Goal: Navigation & Orientation: Find specific page/section

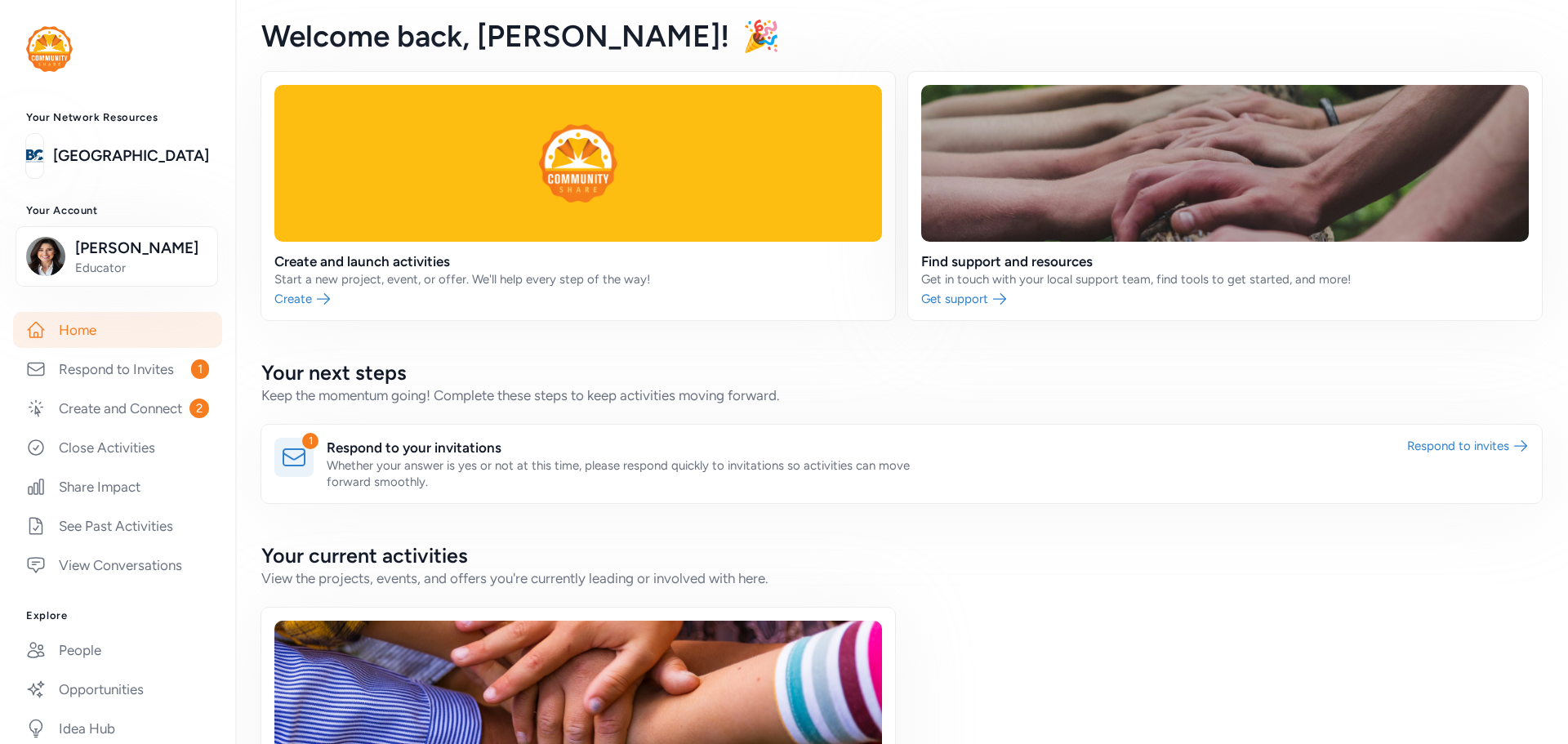
scroll to position [82, 0]
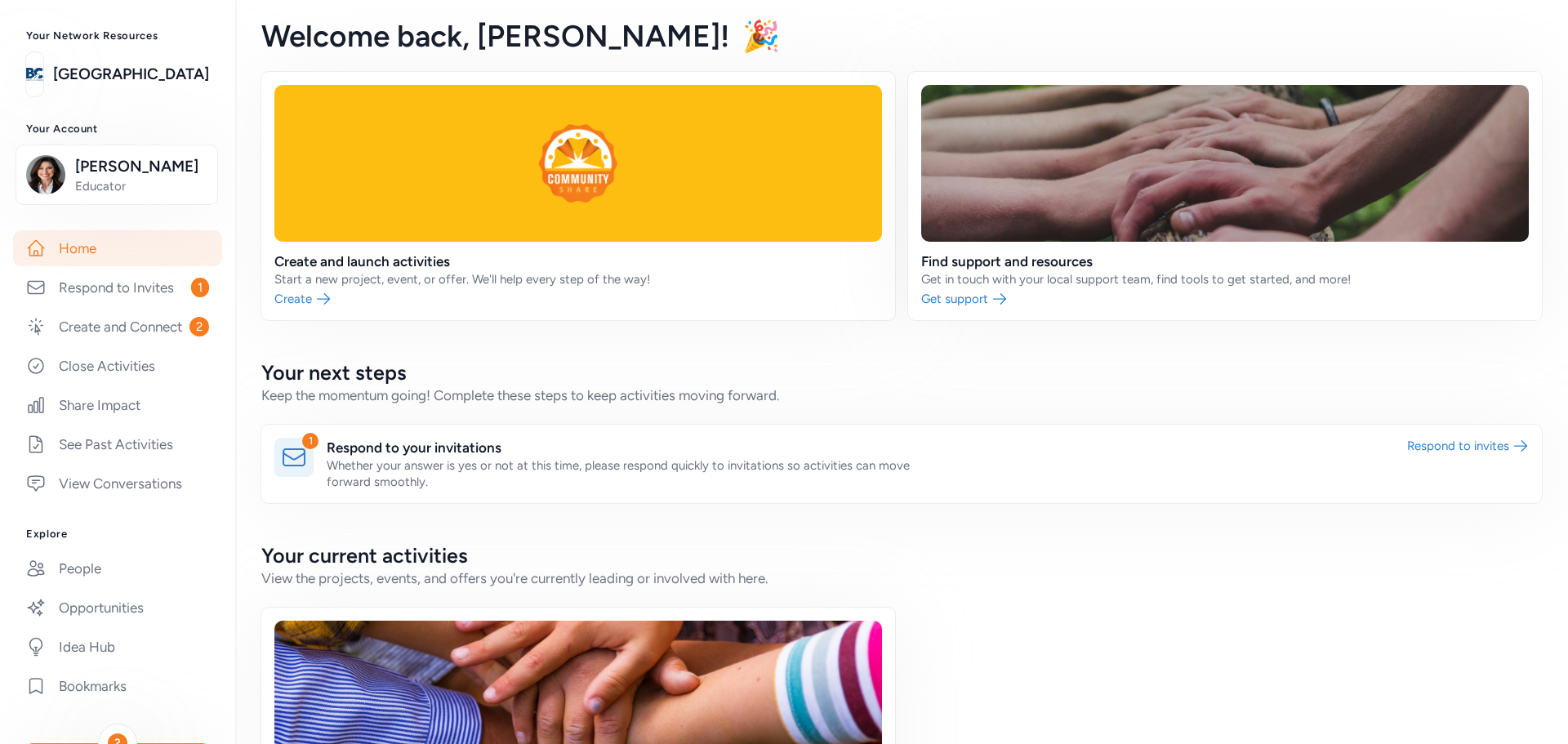
click at [148, 145] on div "Your Account [PERSON_NAME] Educator" at bounding box center [118, 163] width 236 height 82
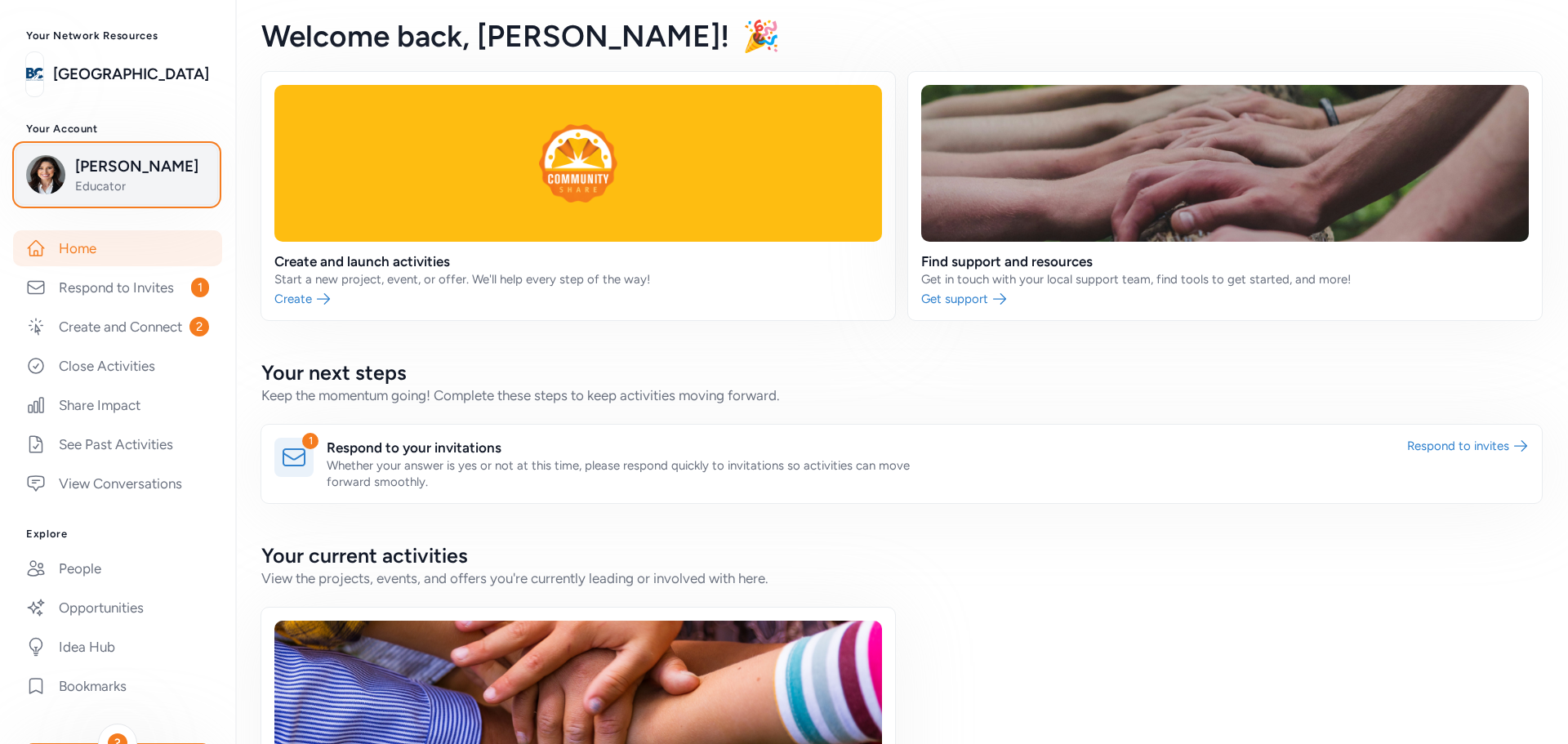
click at [148, 164] on span "[PERSON_NAME]" at bounding box center [141, 167] width 133 height 23
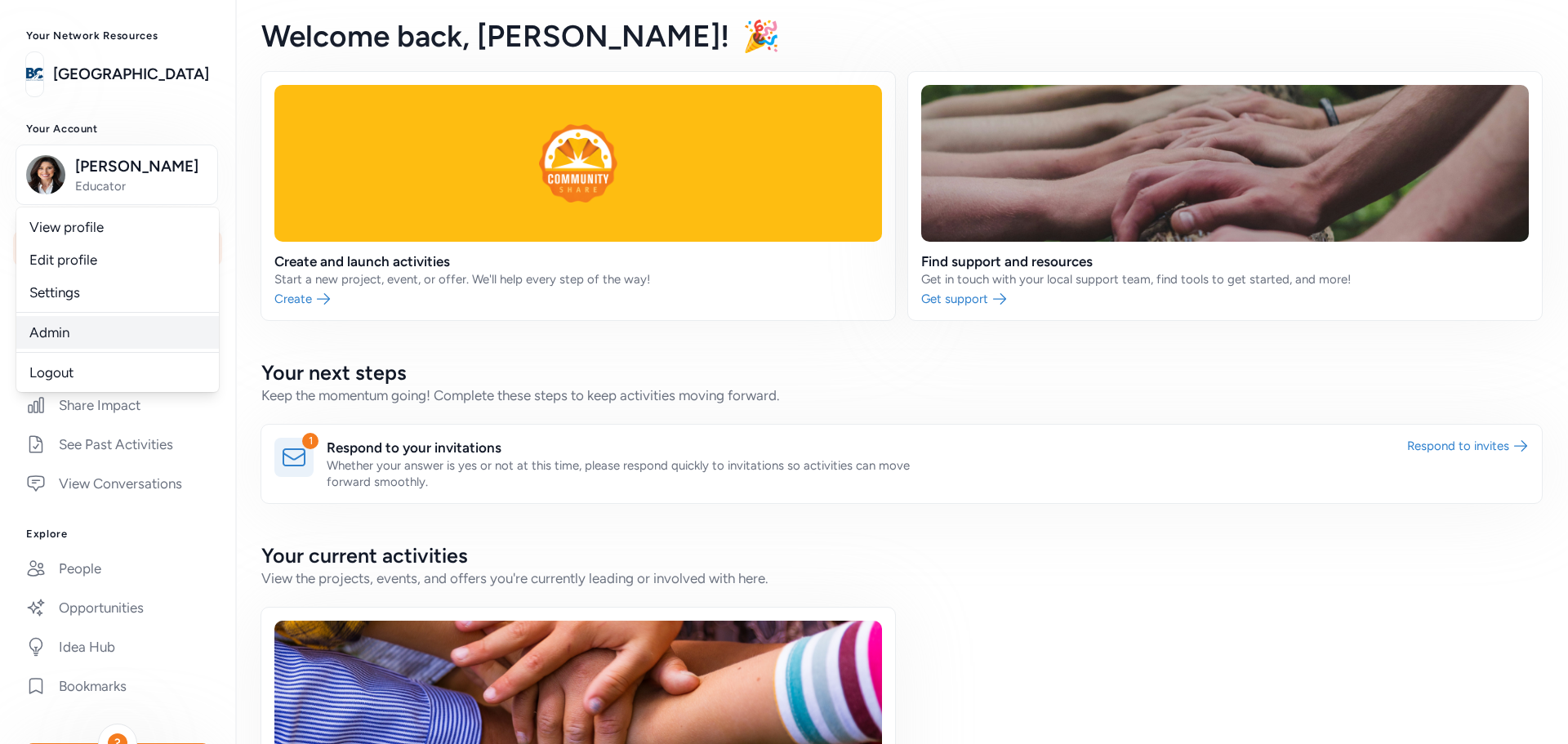
click at [140, 329] on link "Admin" at bounding box center [118, 332] width 202 height 33
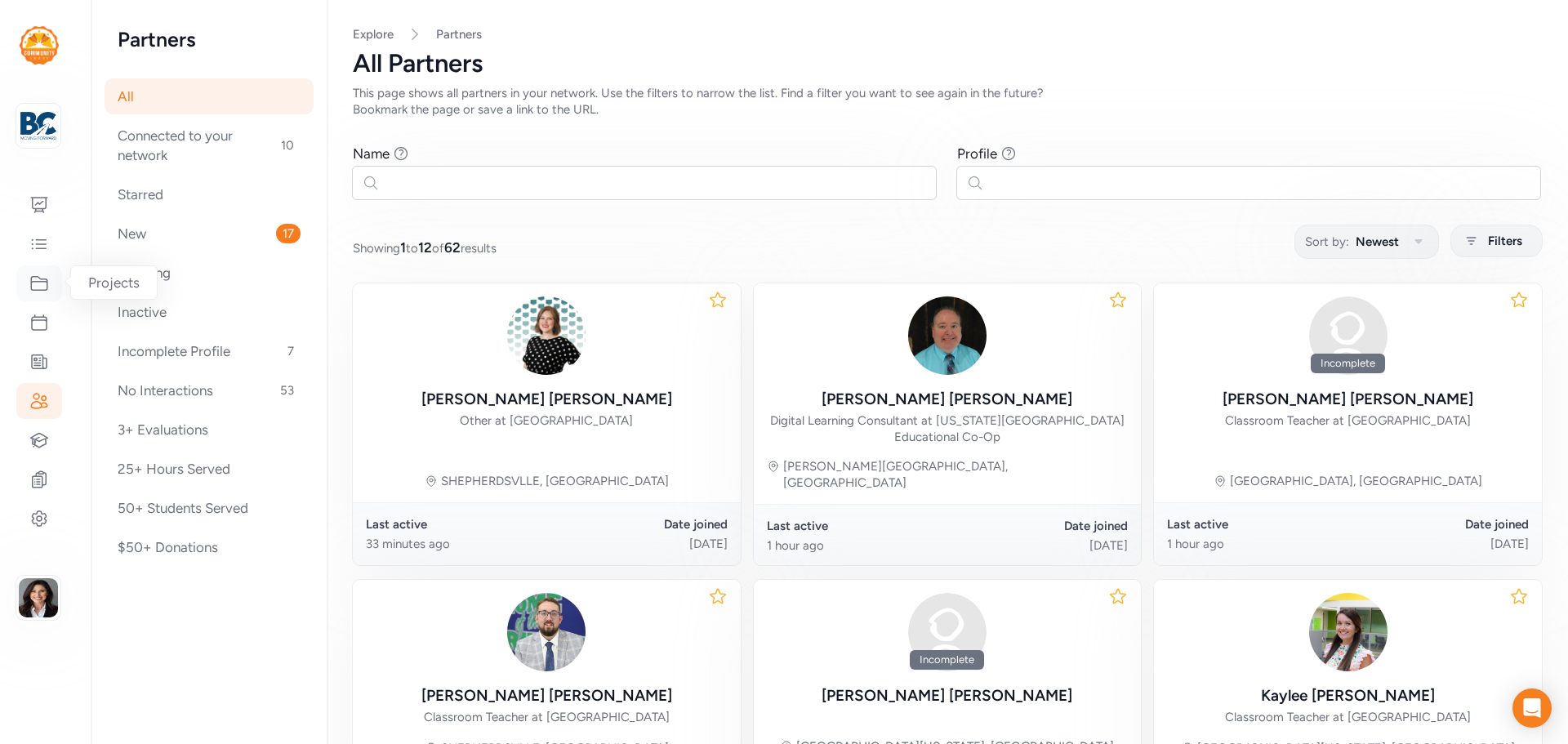
click at [40, 274] on icon at bounding box center [39, 283] width 19 height 19
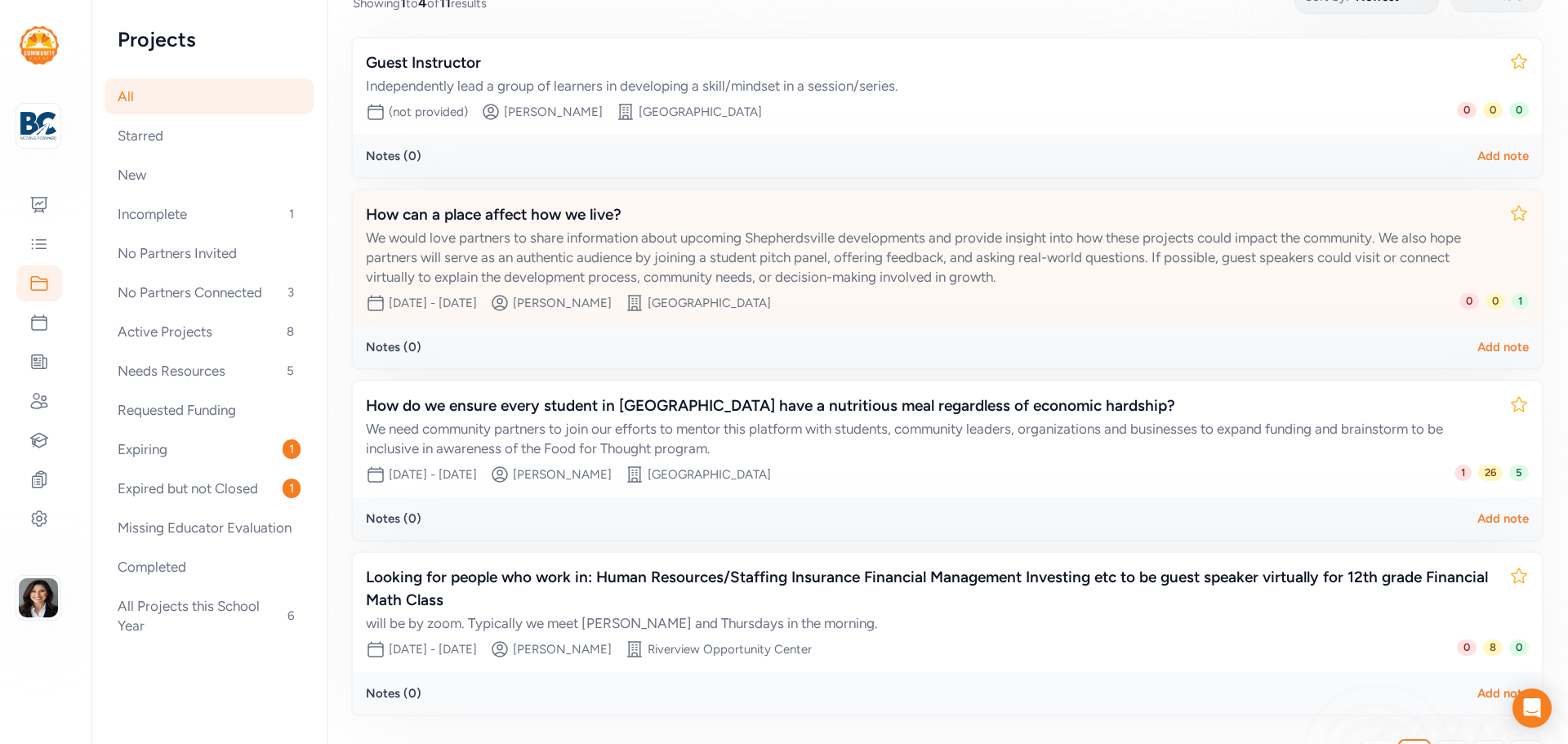
scroll to position [299, 0]
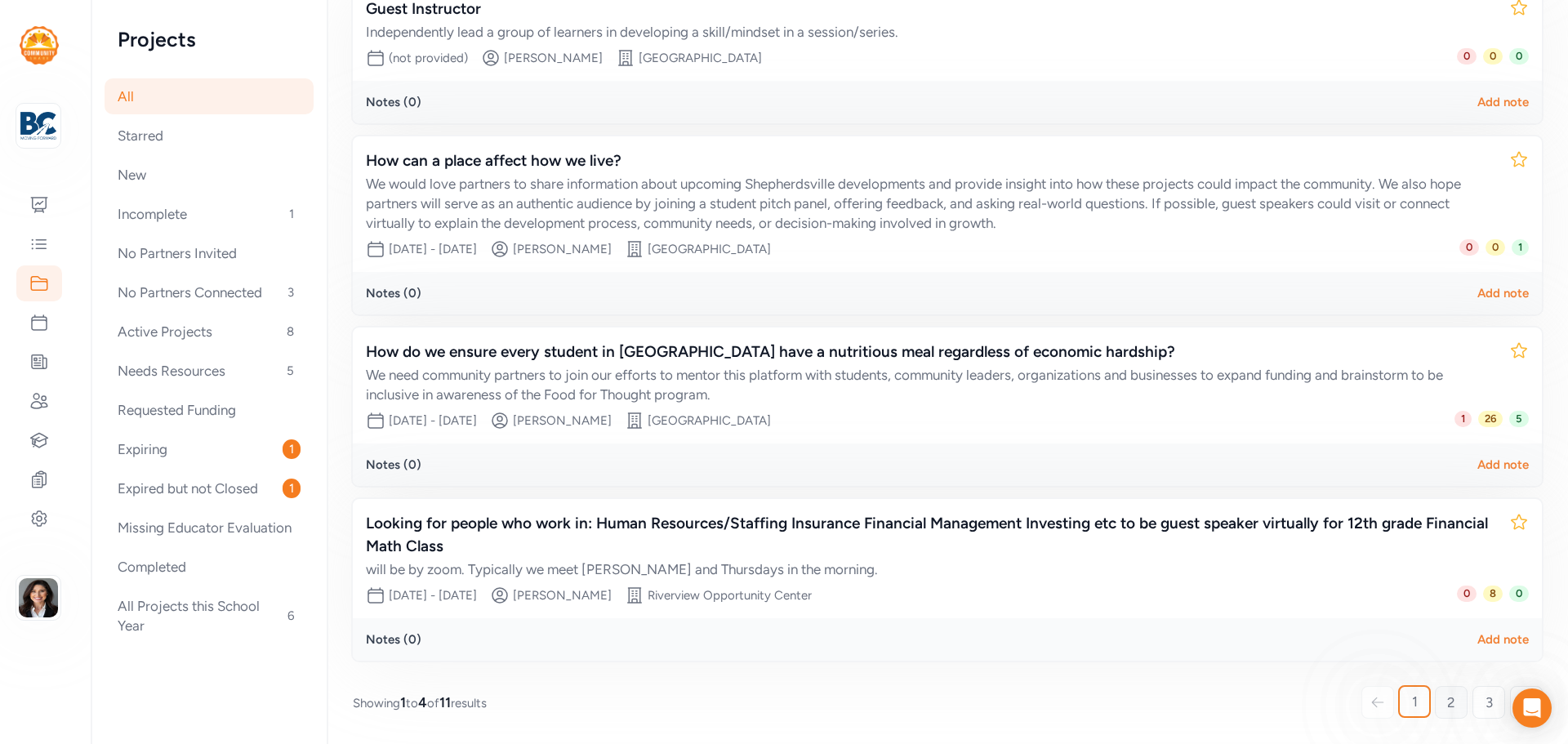
click at [1435, 702] on link "2" at bounding box center [1451, 702] width 33 height 33
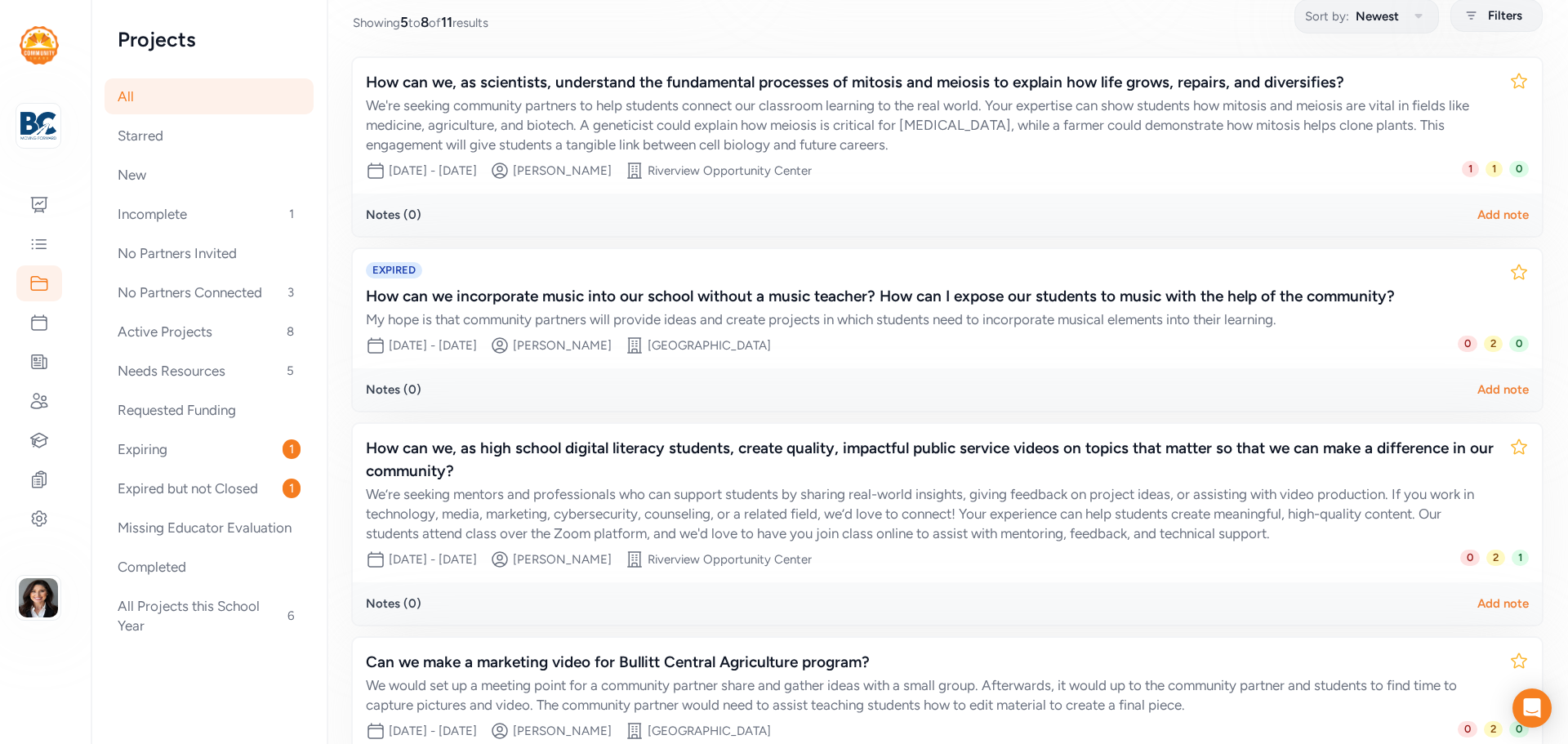
scroll to position [361, 0]
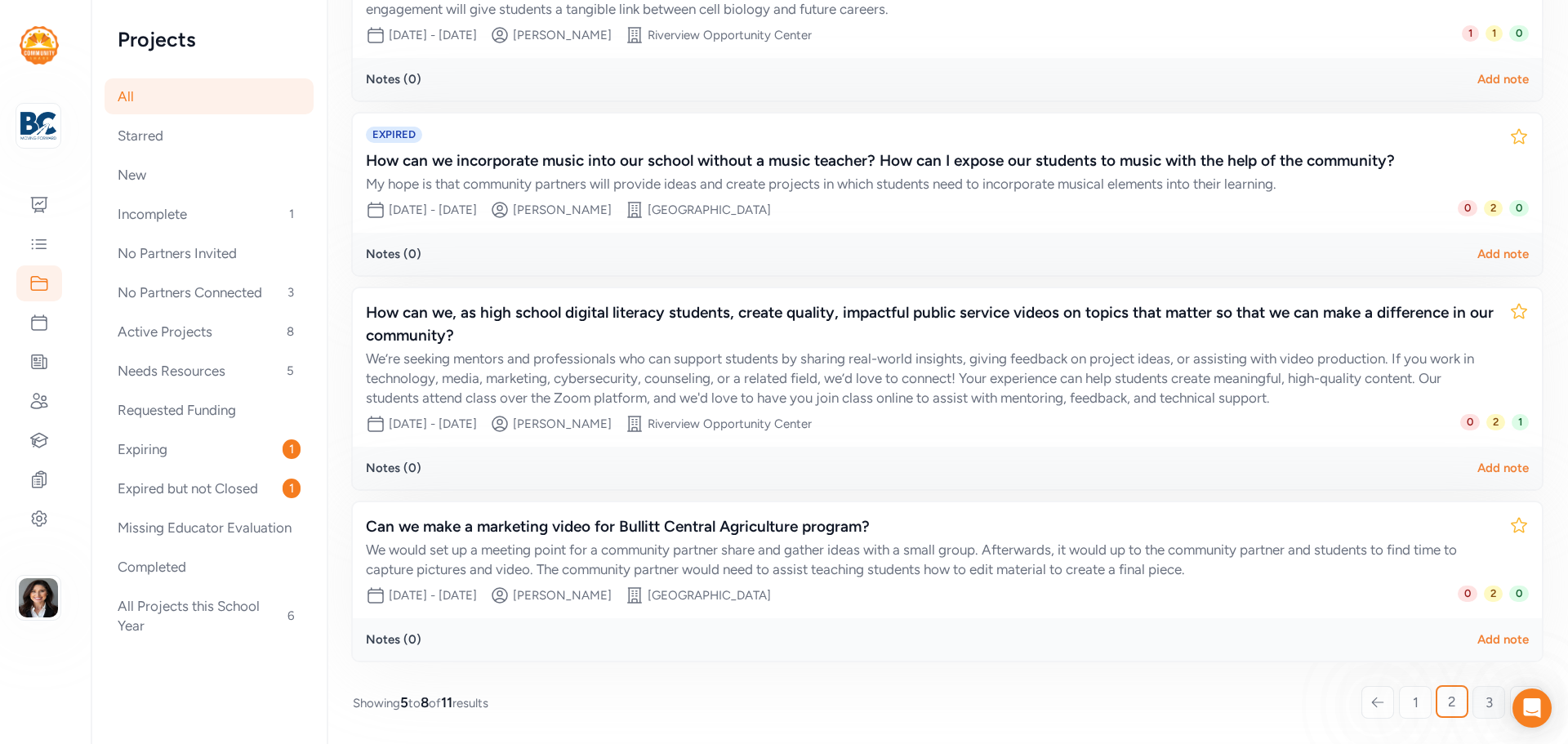
click at [1473, 713] on link "3" at bounding box center [1489, 702] width 33 height 33
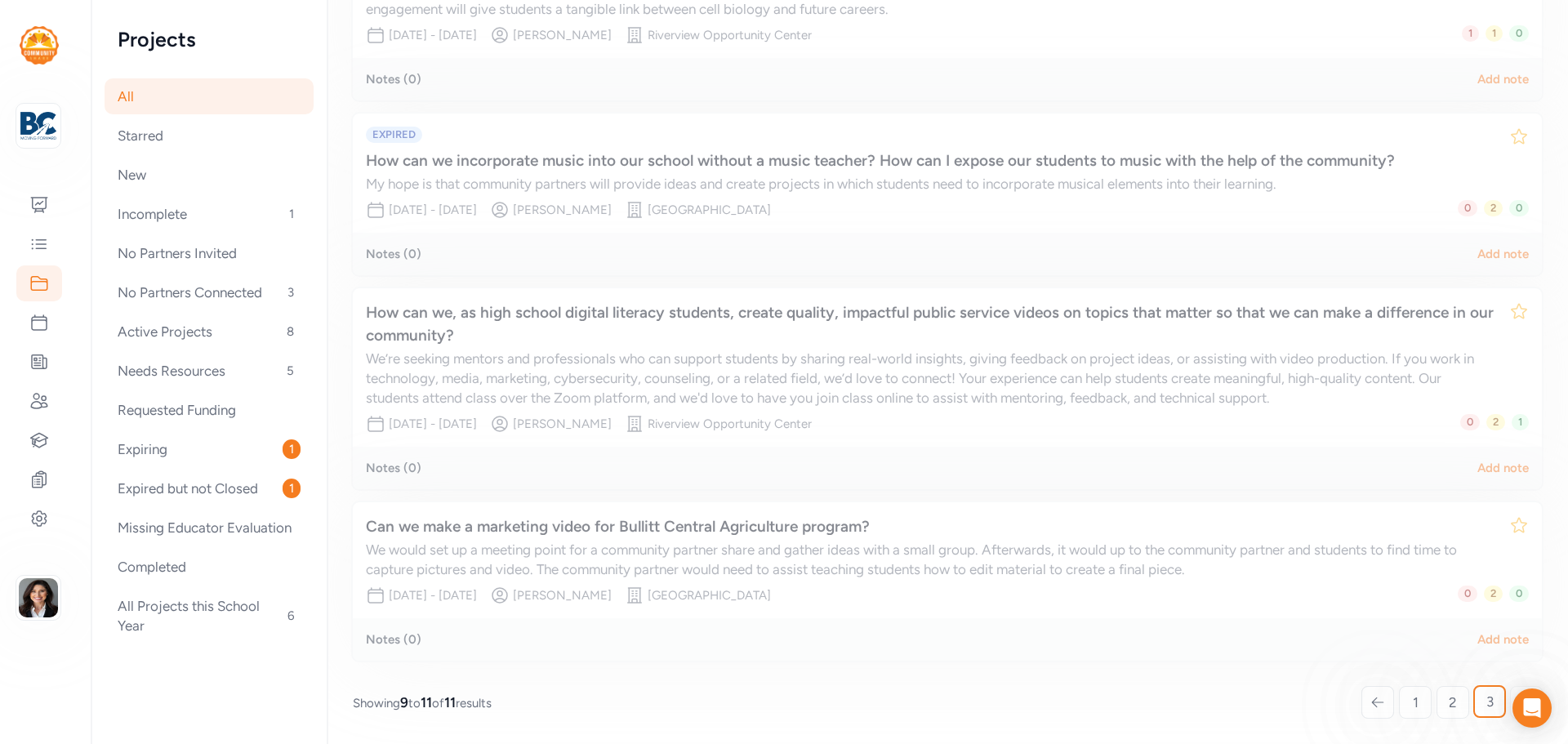
scroll to position [225, 0]
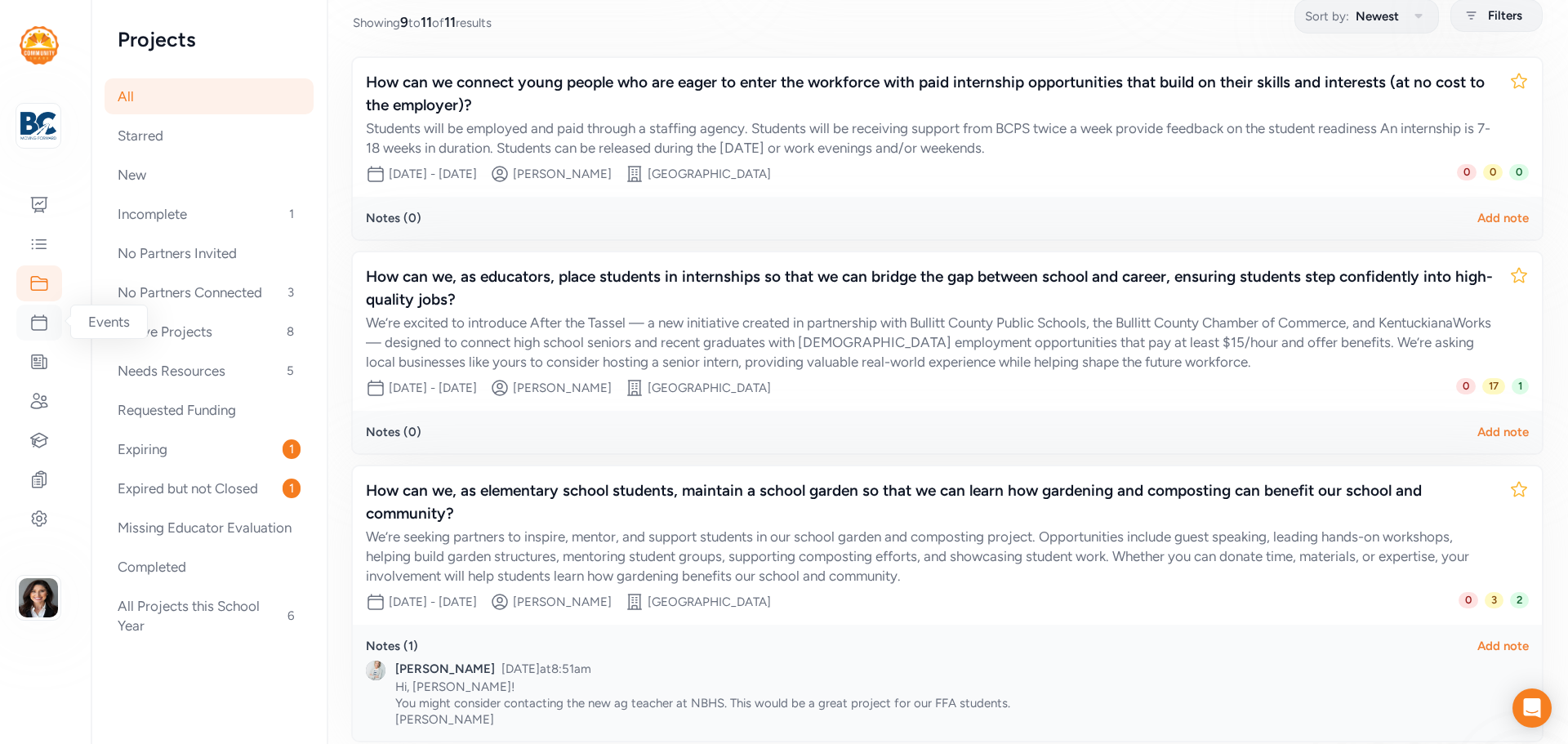
click at [31, 331] on icon at bounding box center [39, 322] width 19 height 19
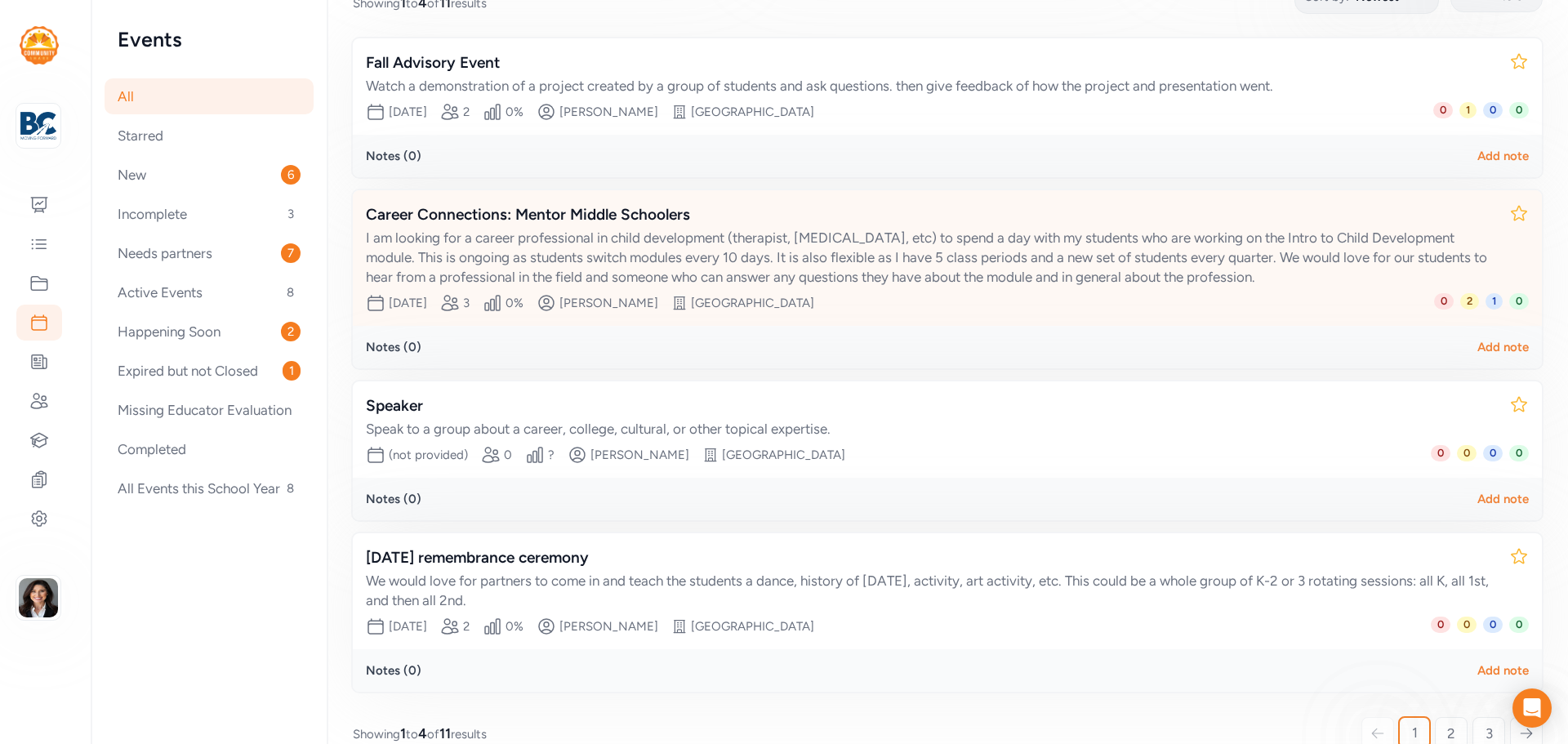
scroll to position [276, 0]
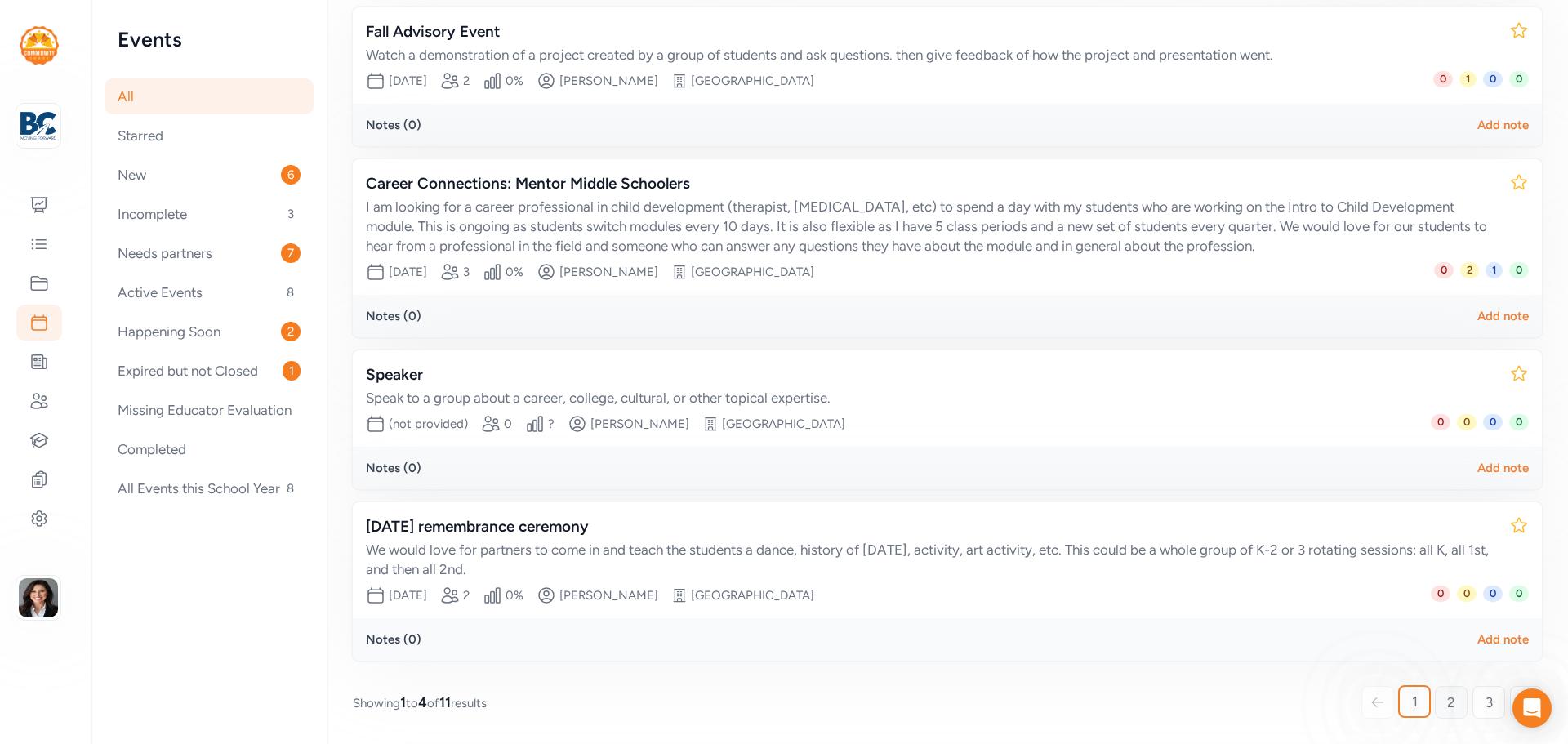
click at [1435, 697] on link "2" at bounding box center [1451, 702] width 33 height 33
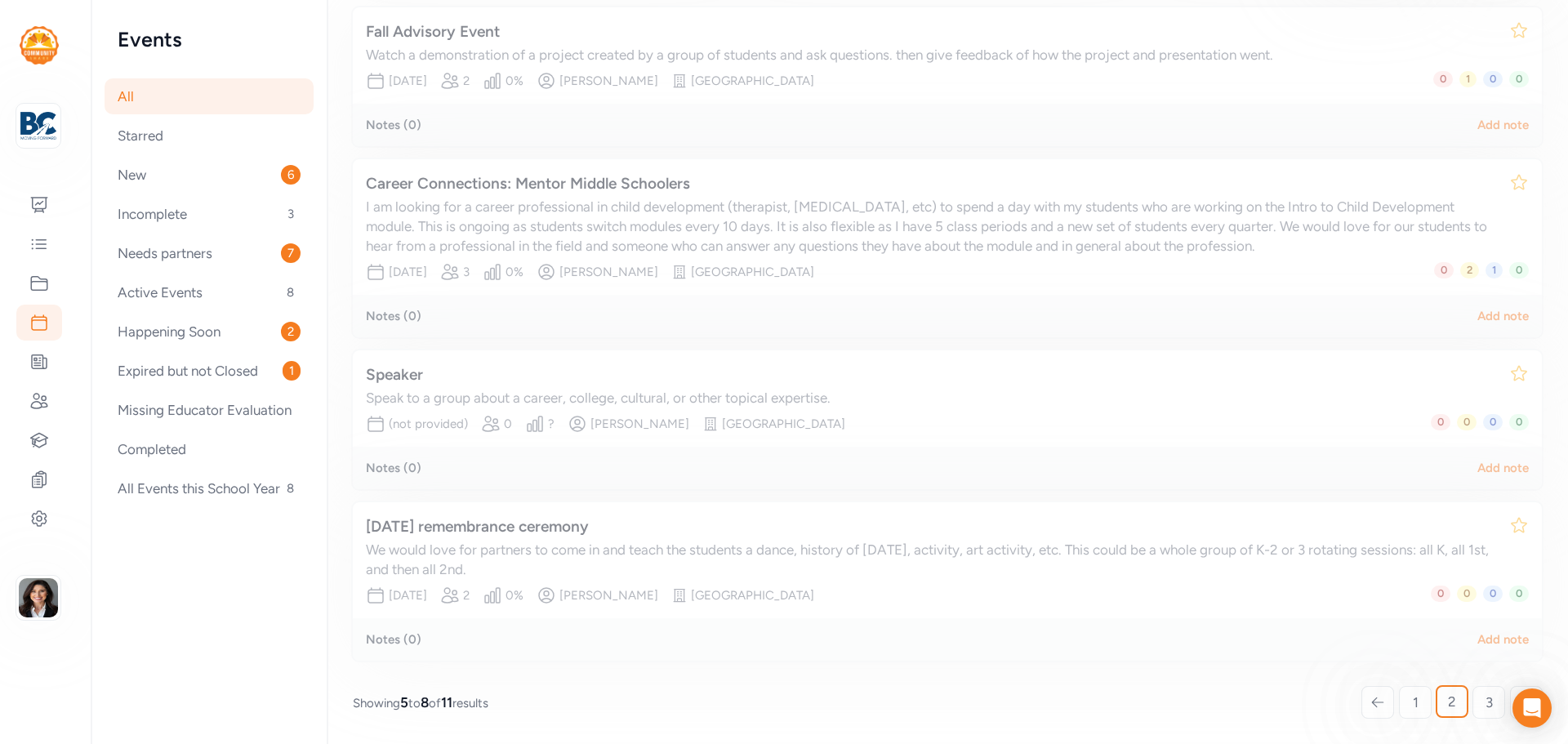
scroll to position [225, 0]
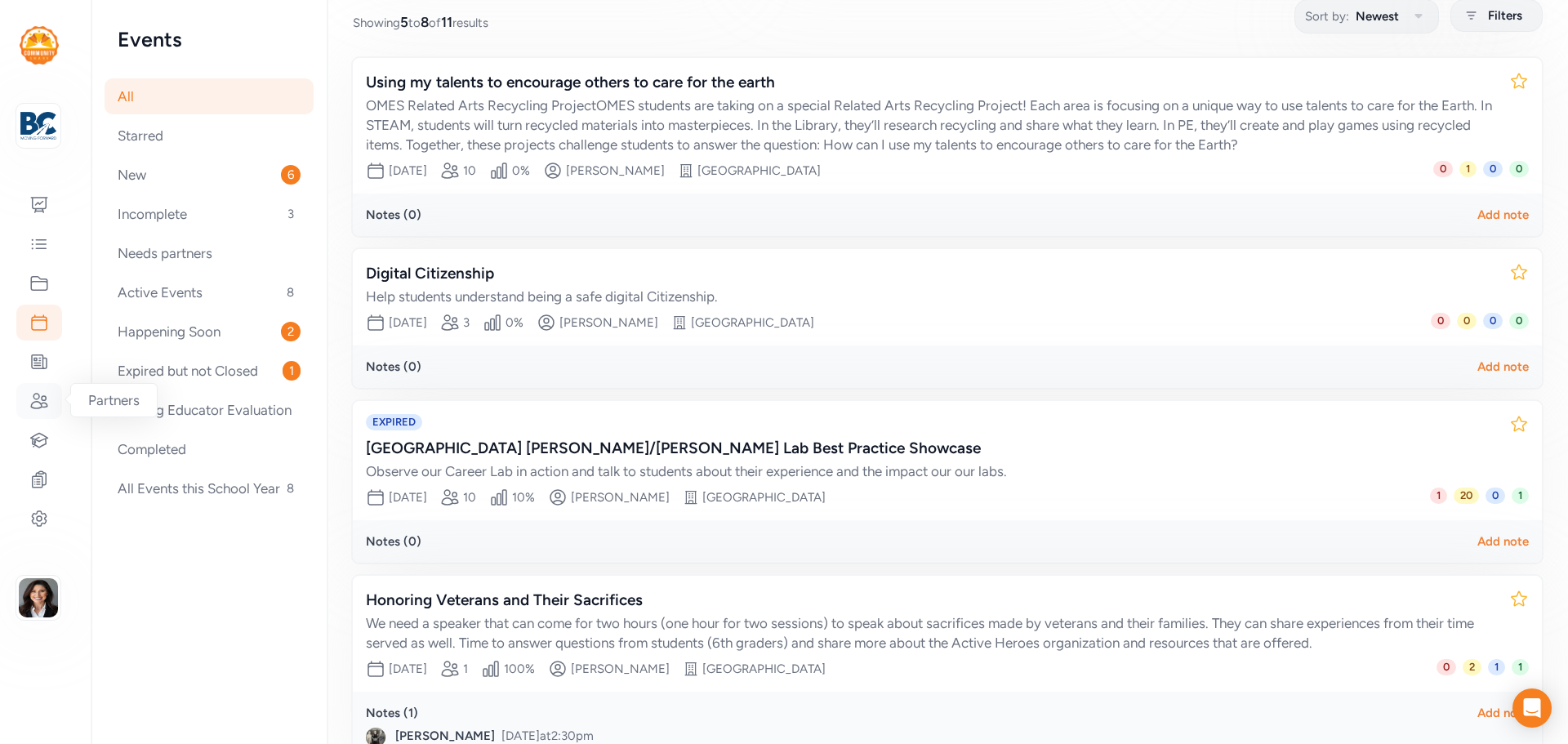
click at [40, 414] on div at bounding box center [40, 401] width 46 height 36
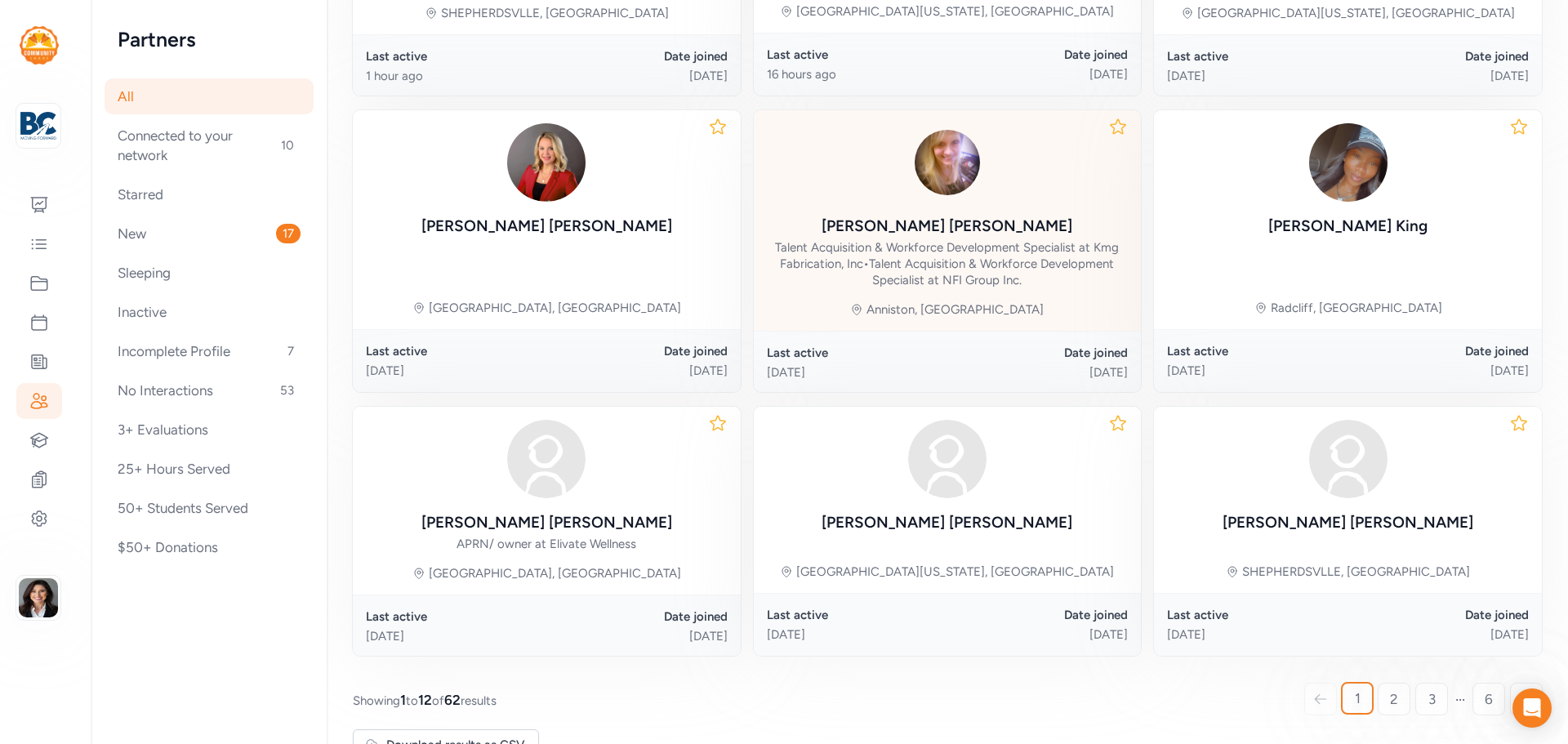
scroll to position [746, 0]
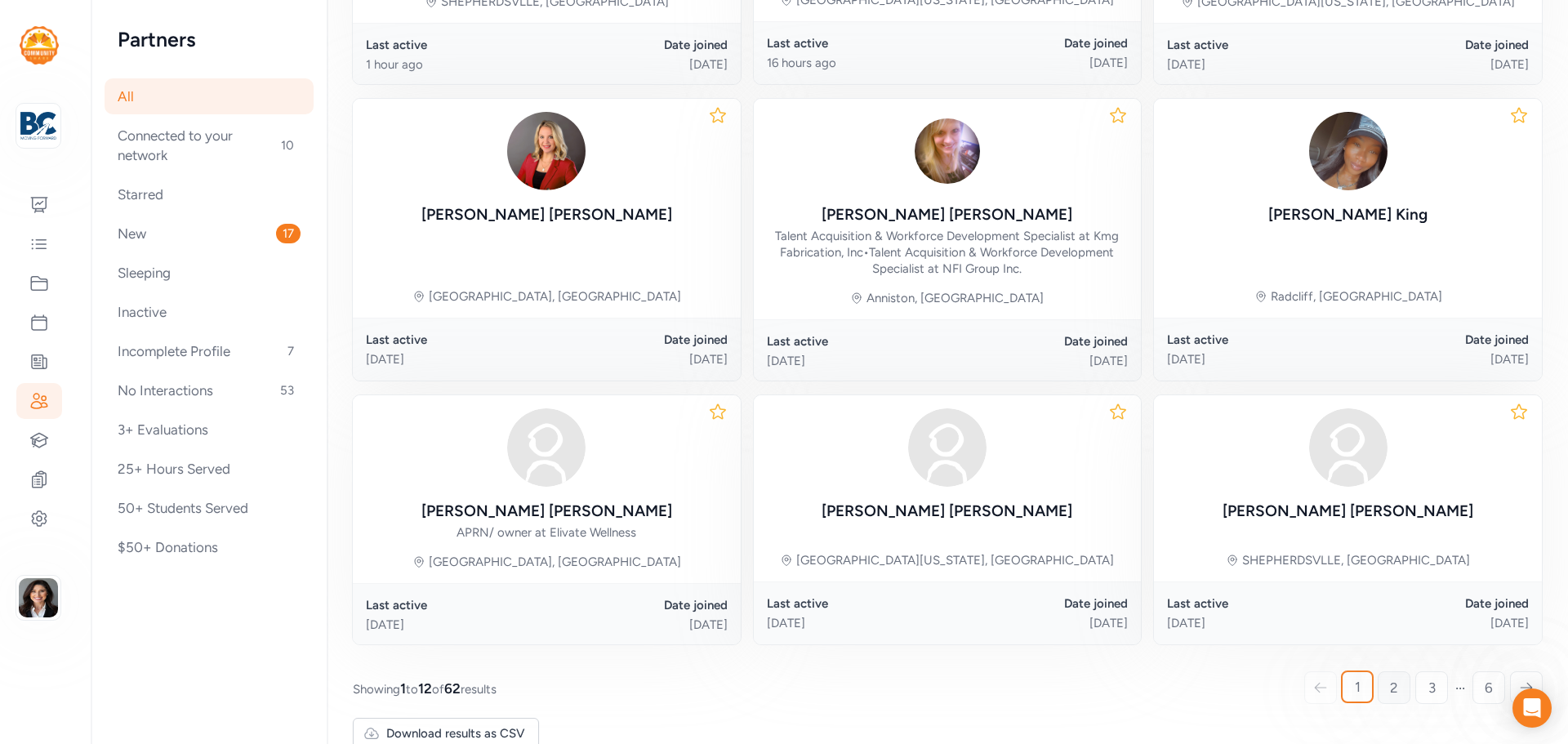
click at [1390, 677] on span "2" at bounding box center [1394, 687] width 8 height 19
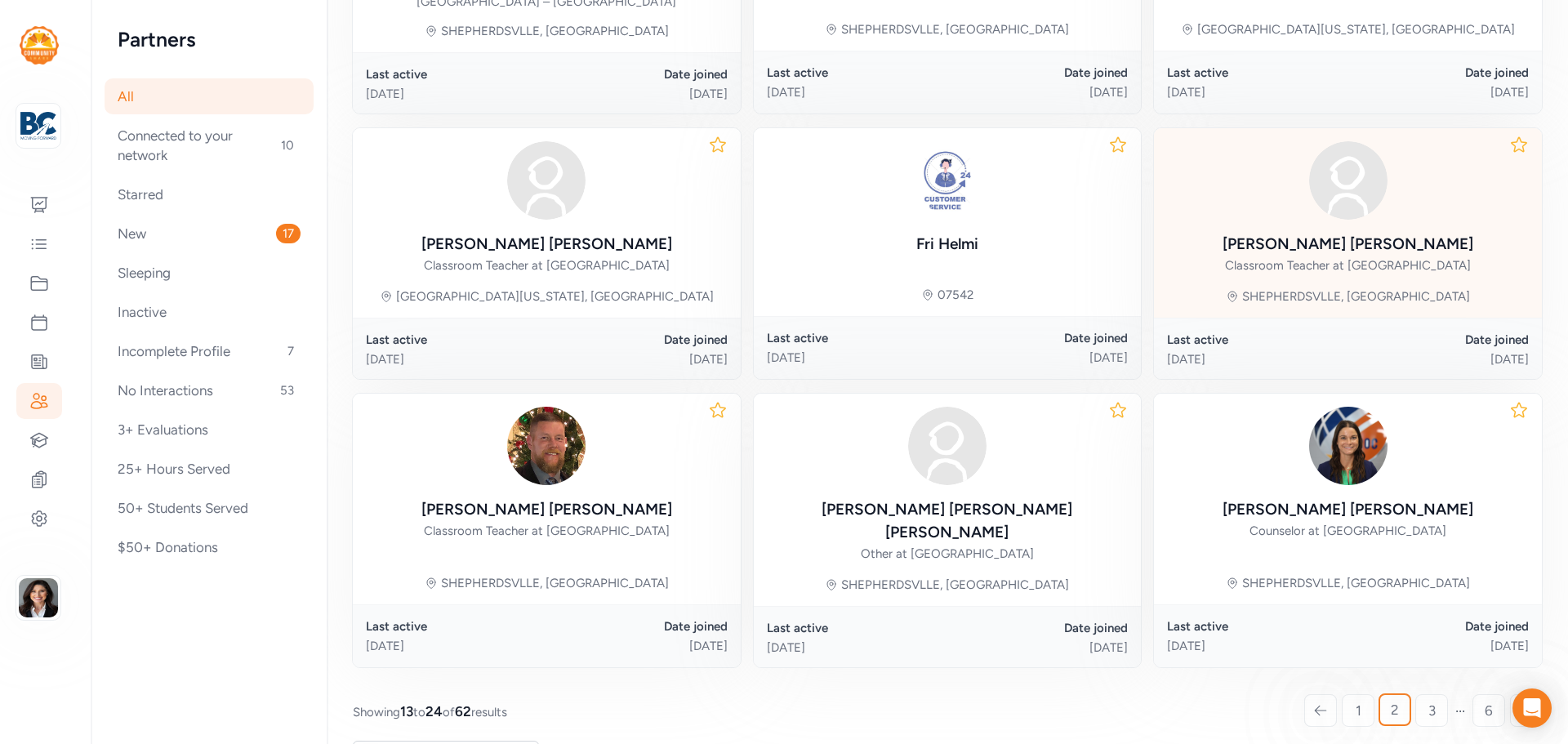
scroll to position [746, 0]
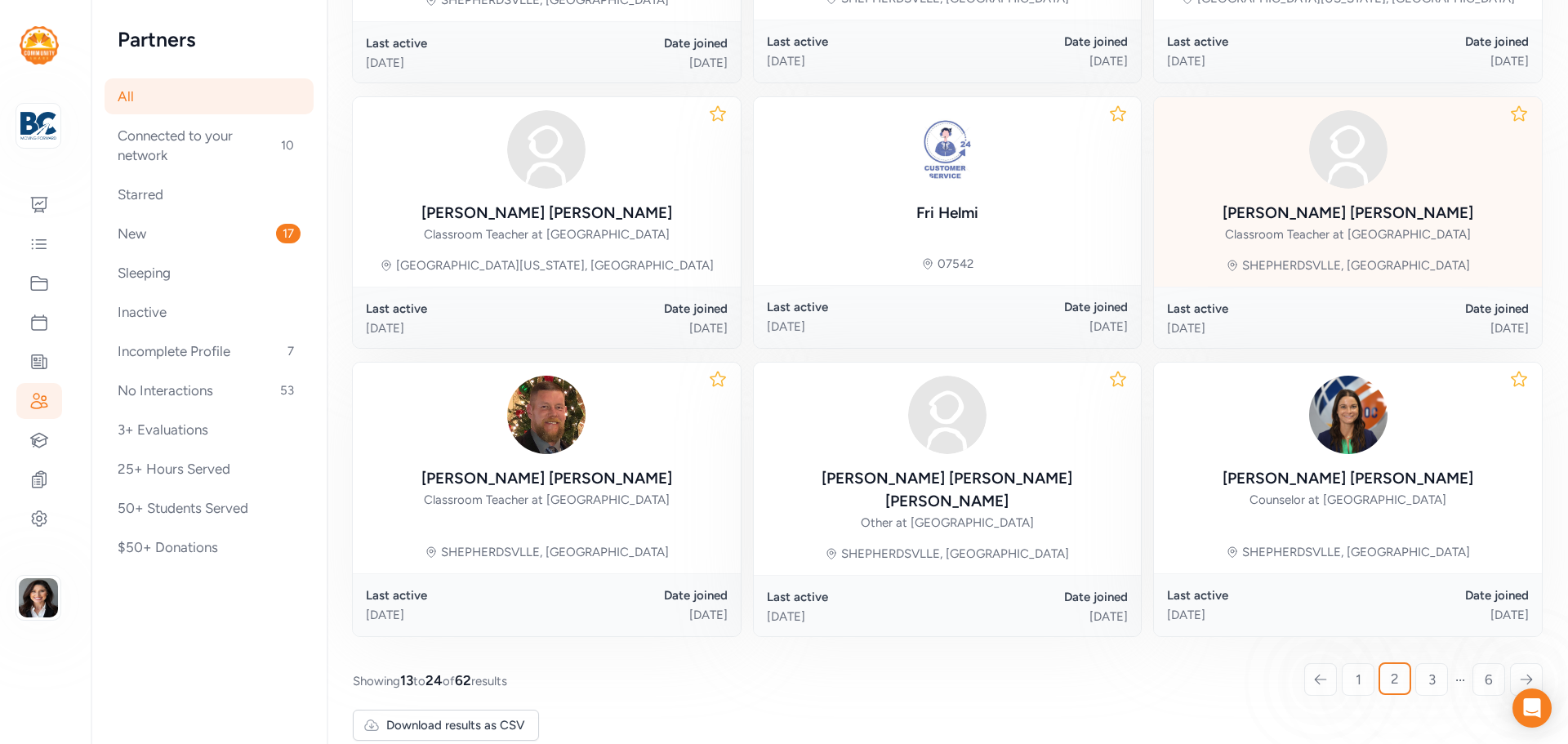
click at [1416, 663] on link "3" at bounding box center [1432, 679] width 33 height 33
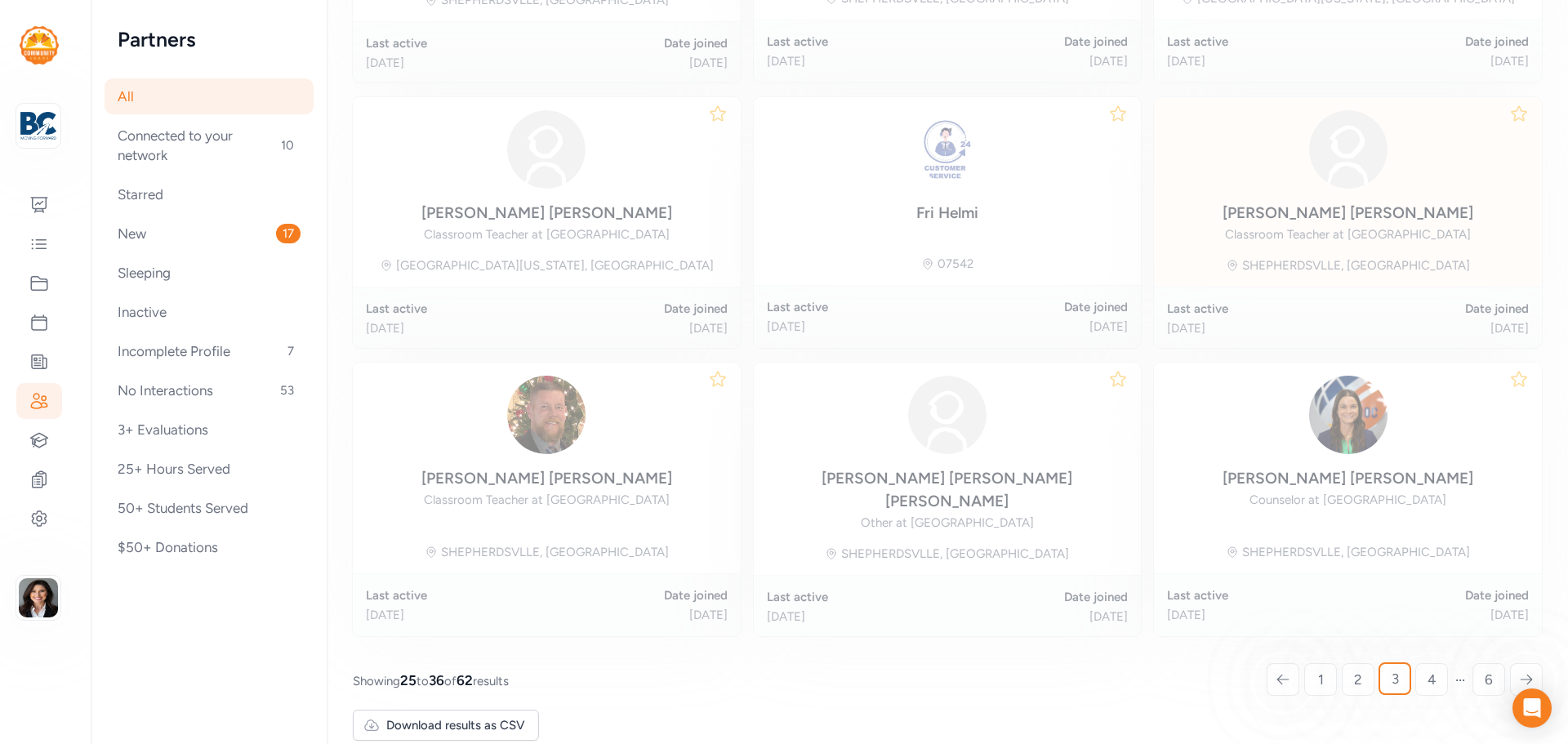
scroll to position [225, 0]
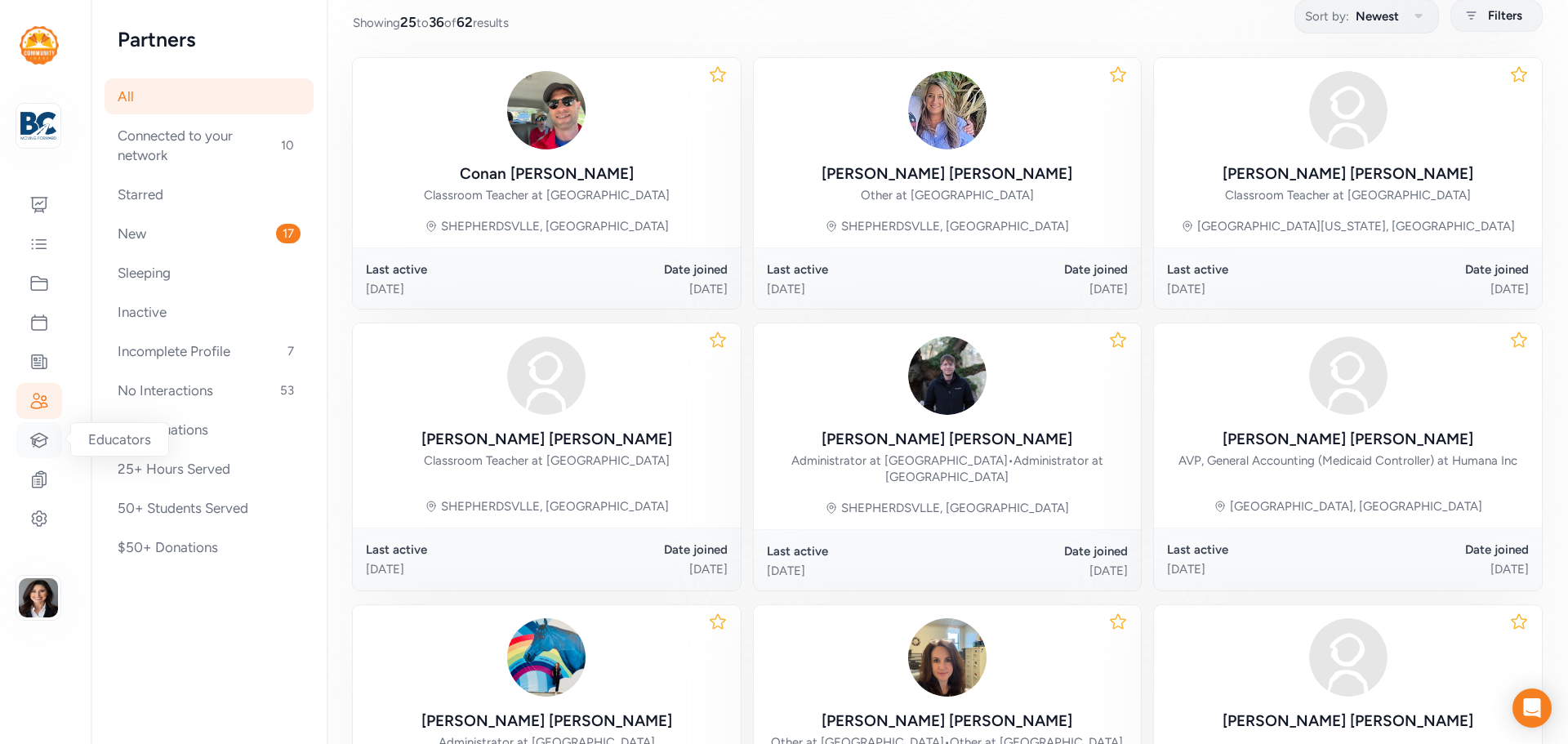
click at [40, 439] on icon at bounding box center [39, 440] width 19 height 19
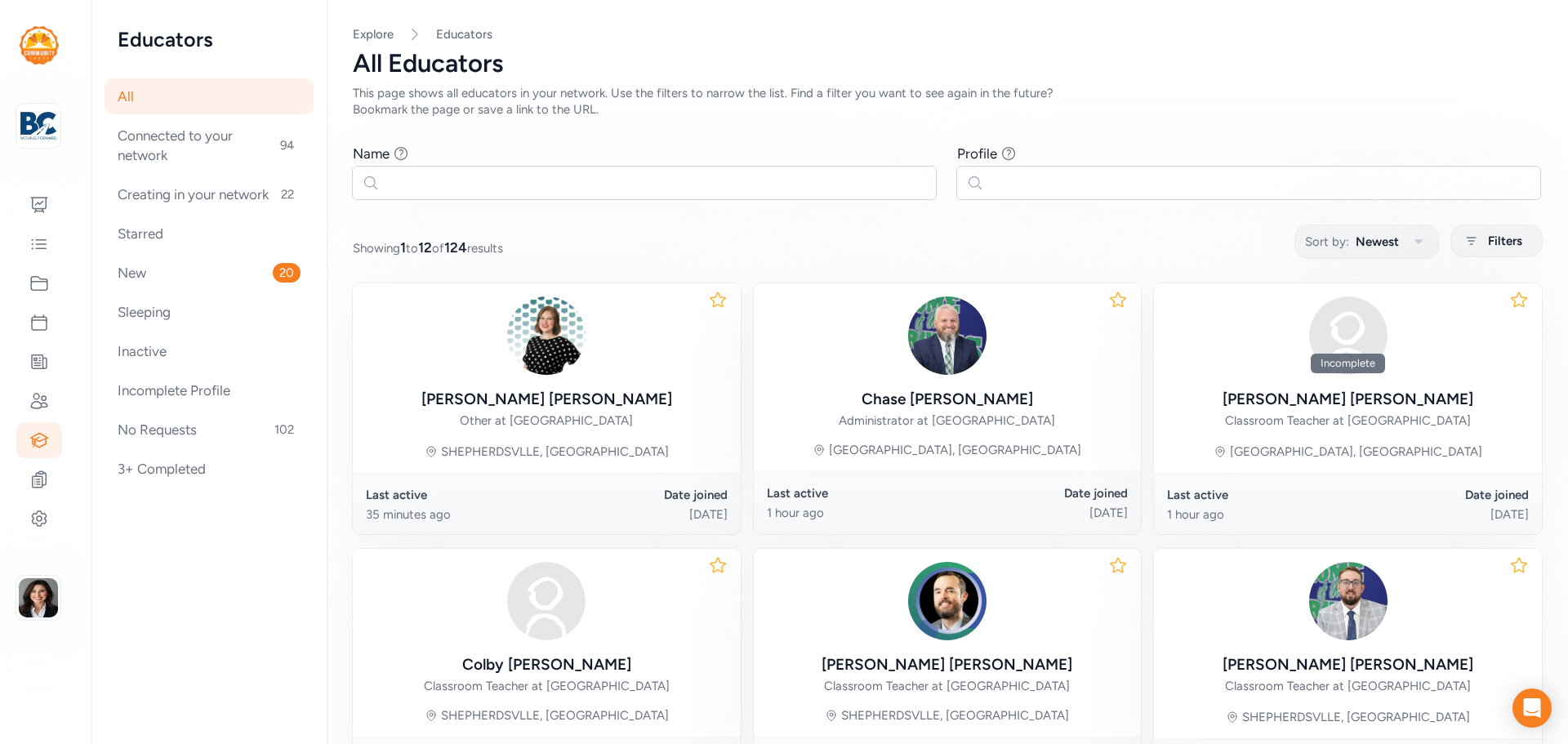
drag, startPoint x: 455, startPoint y: 248, endPoint x: 562, endPoint y: 250, distance: 107.0
click at [562, 250] on div "Showing 1 to 12 of 124 results Sort by: Newest Filters" at bounding box center [947, 241] width 1189 height 32
